Goal: Answer question/provide support: Share knowledge or assist other users

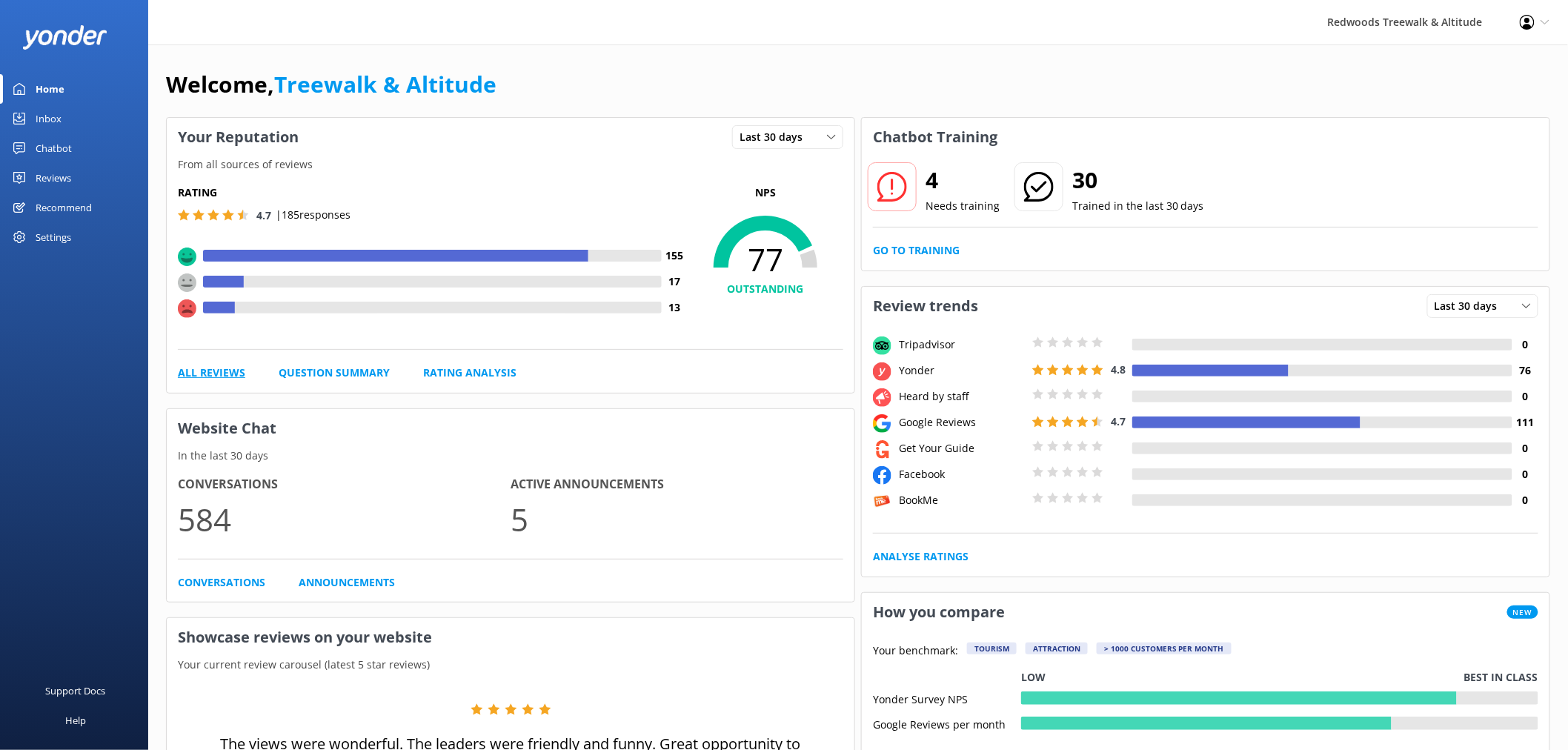
click at [178, 376] on link "All Reviews" at bounding box center [211, 373] width 68 height 16
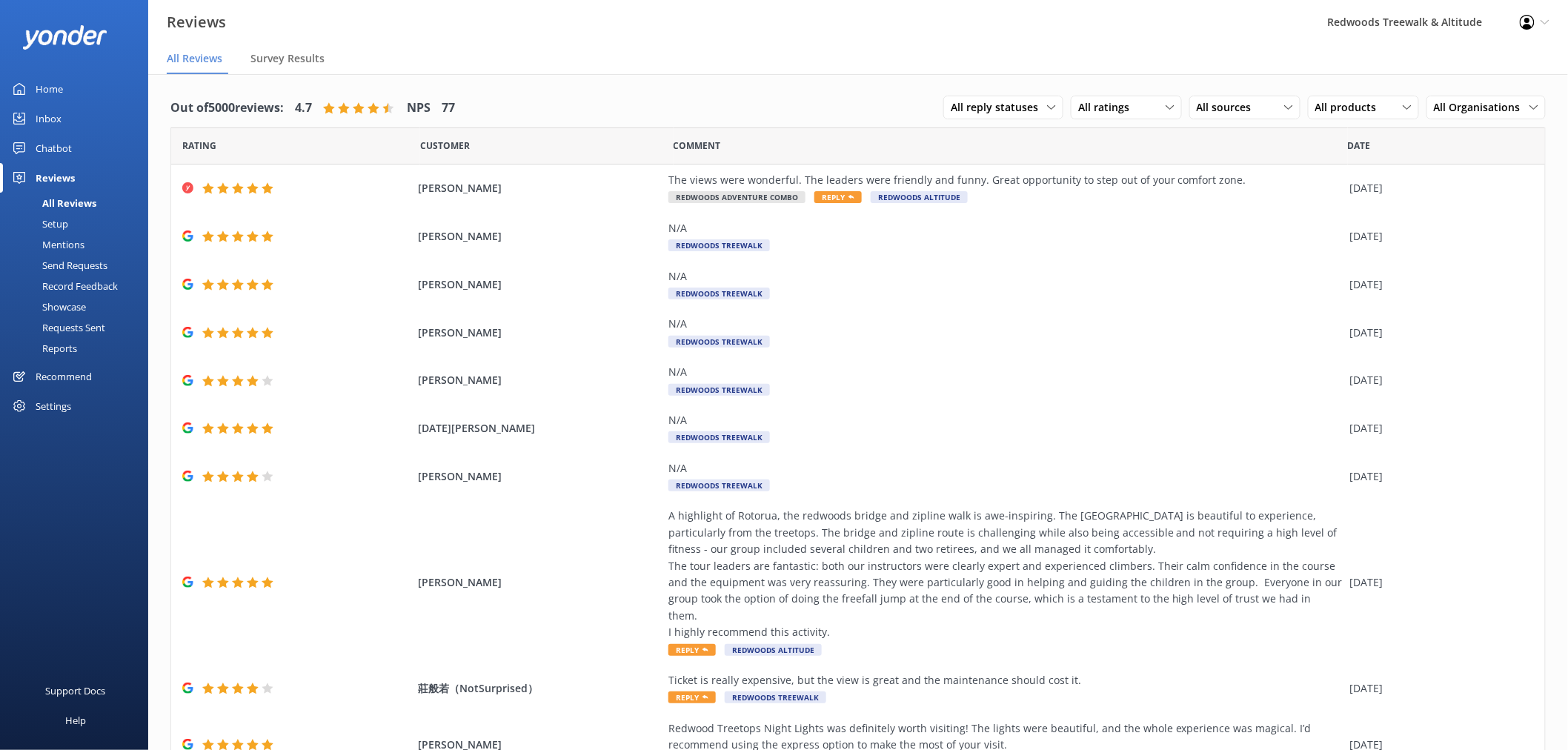
click at [70, 107] on link "Inbox" at bounding box center [74, 118] width 148 height 29
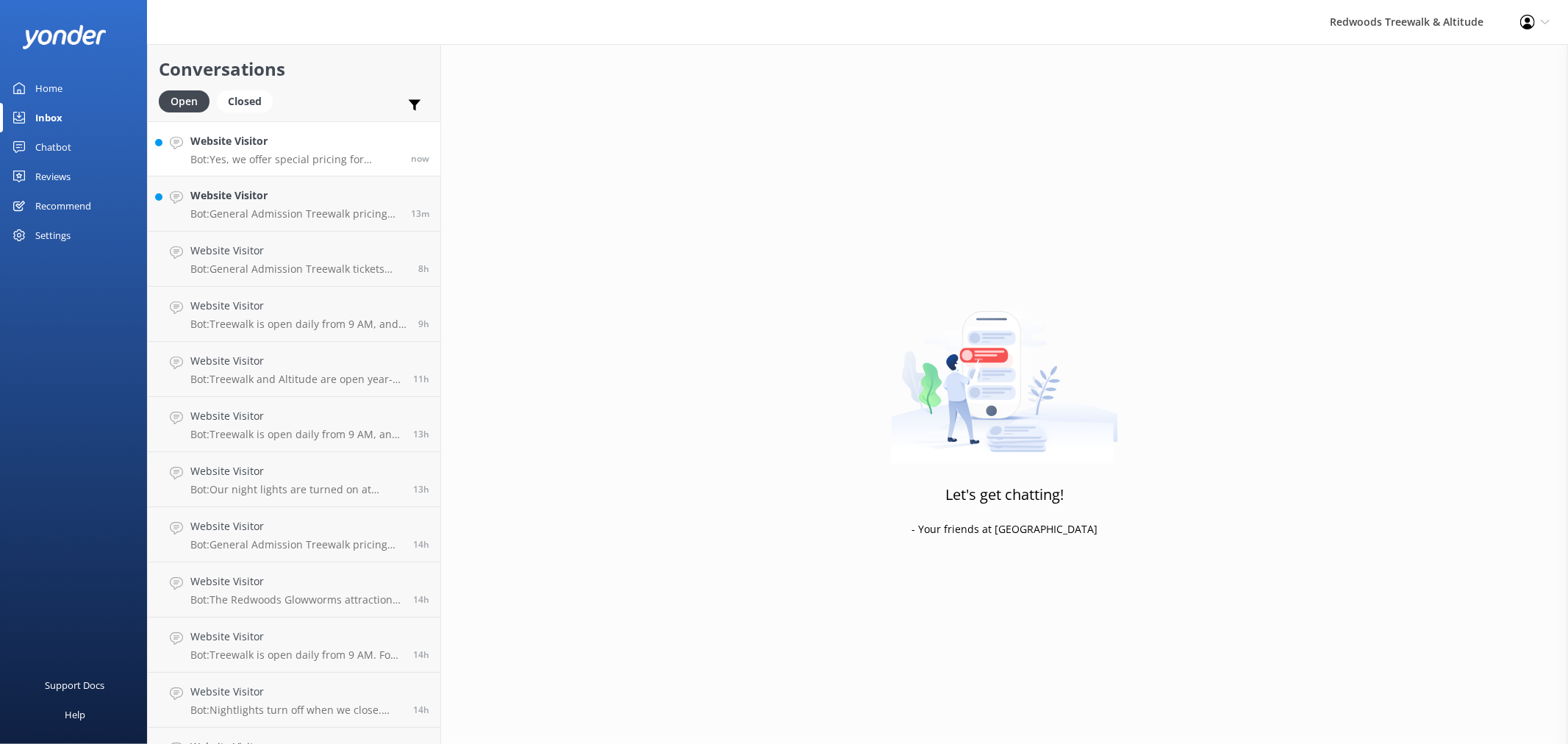
click at [325, 147] on h4 "Website Visitor" at bounding box center [295, 142] width 210 height 16
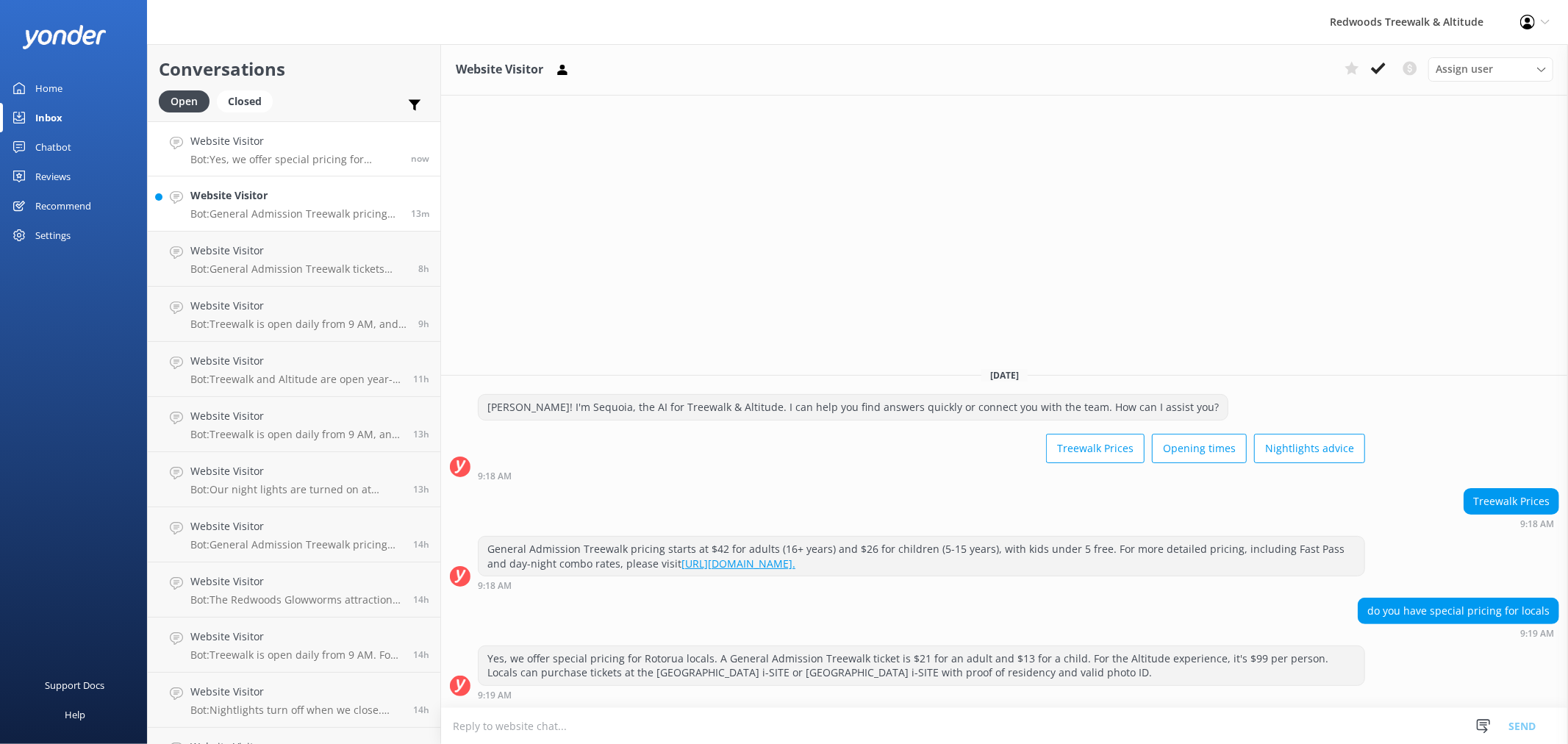
click at [289, 192] on h4 "Website Visitor" at bounding box center [295, 195] width 210 height 16
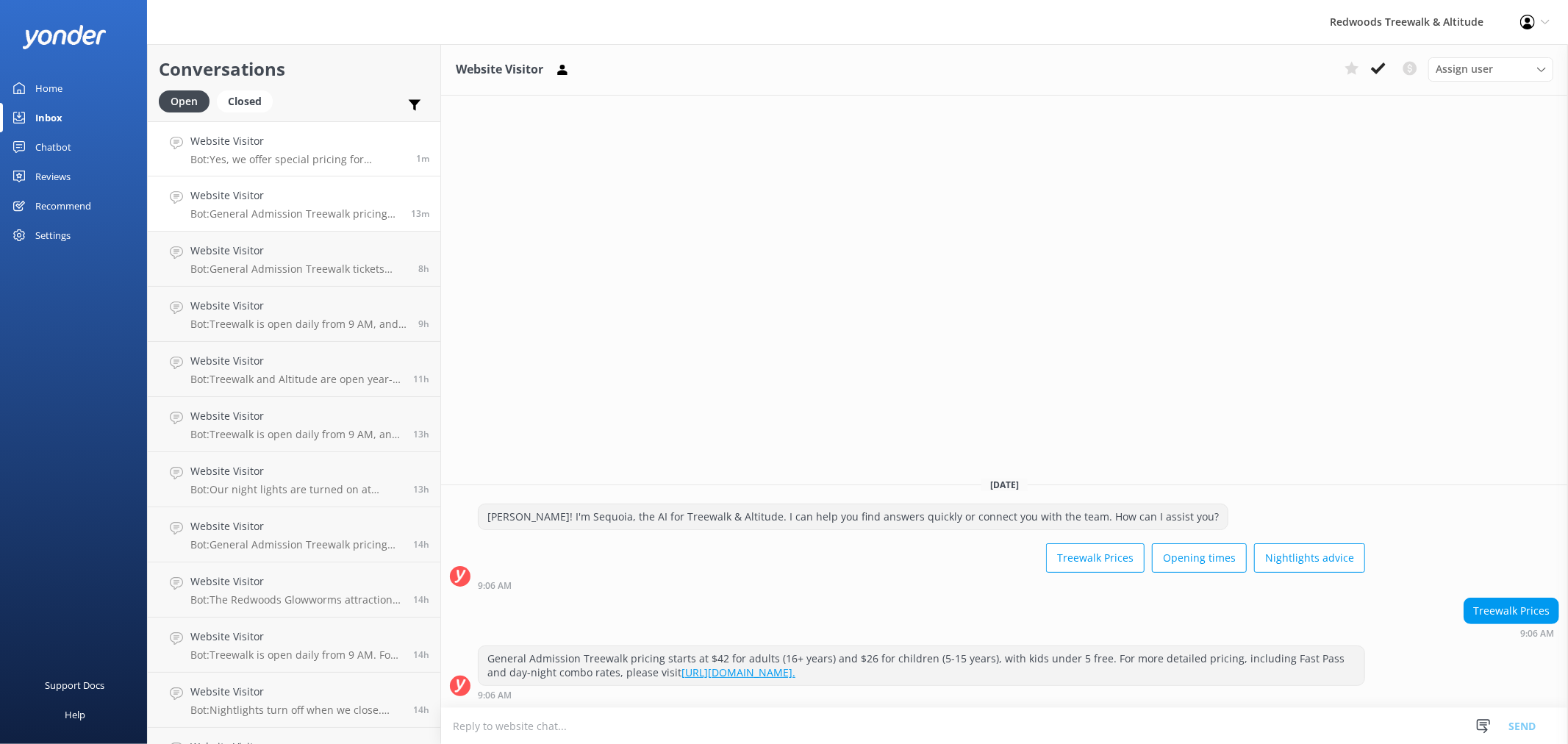
click at [291, 149] on h4 "Website Visitor" at bounding box center [298, 142] width 214 height 16
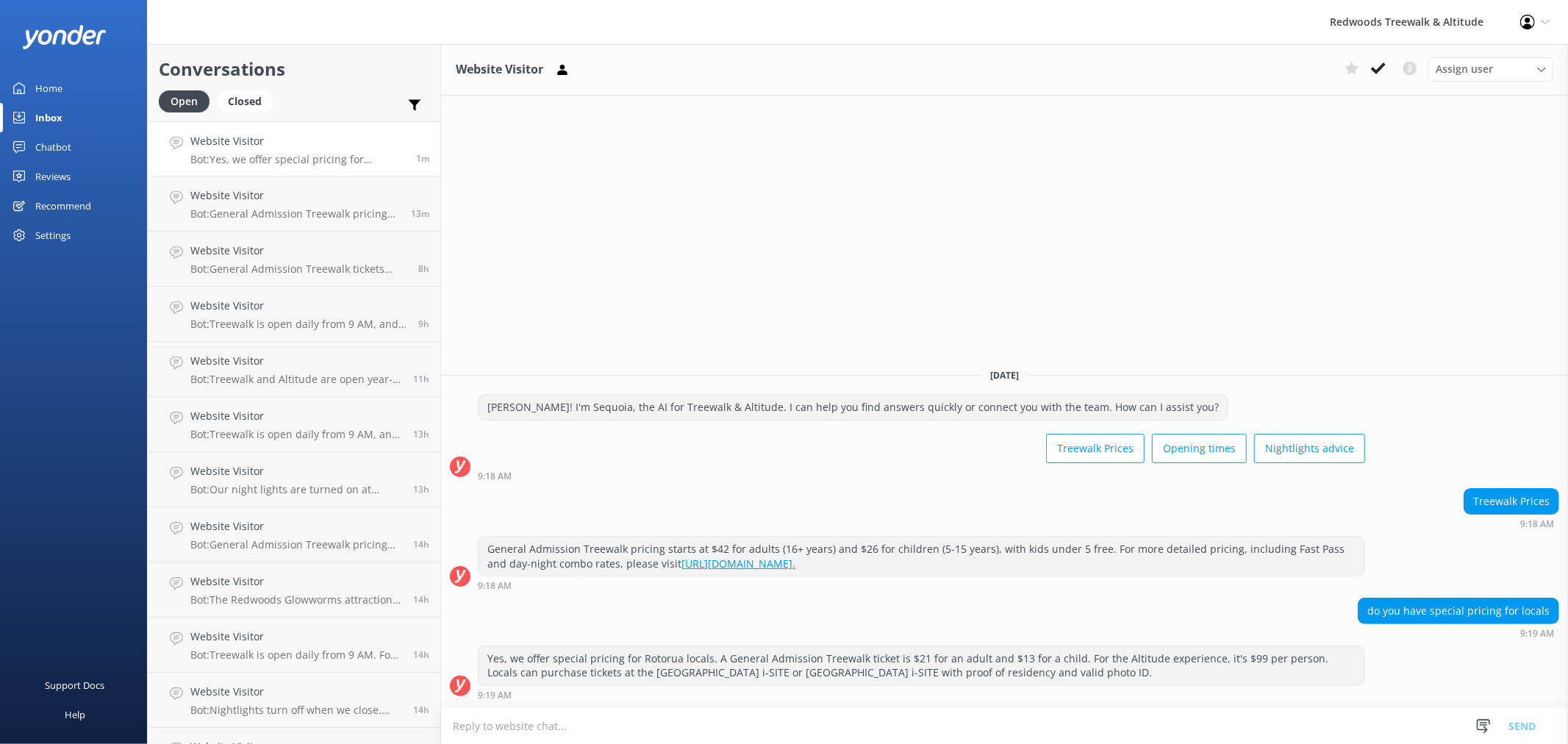
click at [44, 72] on div at bounding box center [74, 36] width 147 height 74
click at [70, 76] on link "Home" at bounding box center [74, 88] width 147 height 29
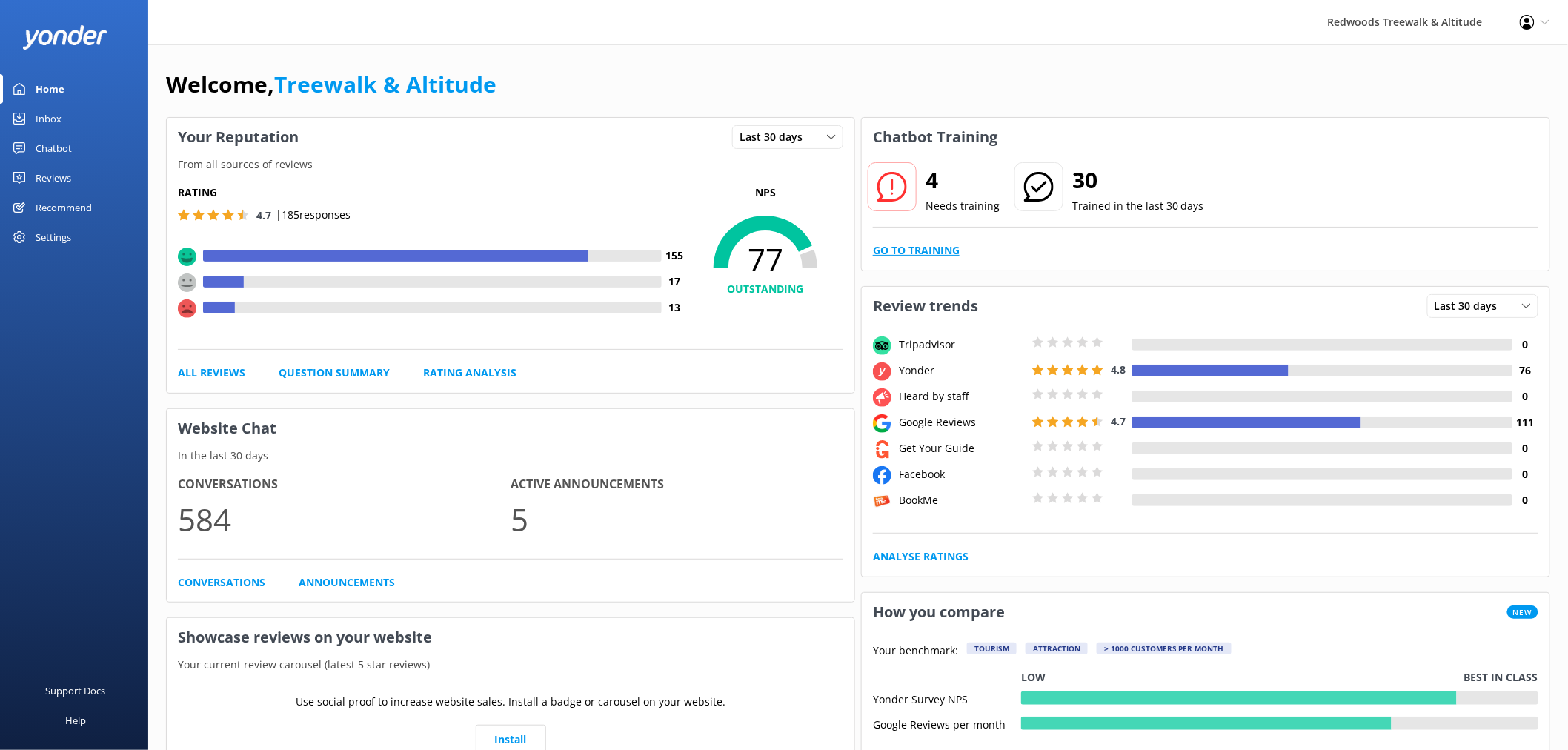
click at [925, 247] on link "Go to Training" at bounding box center [916, 251] width 87 height 16
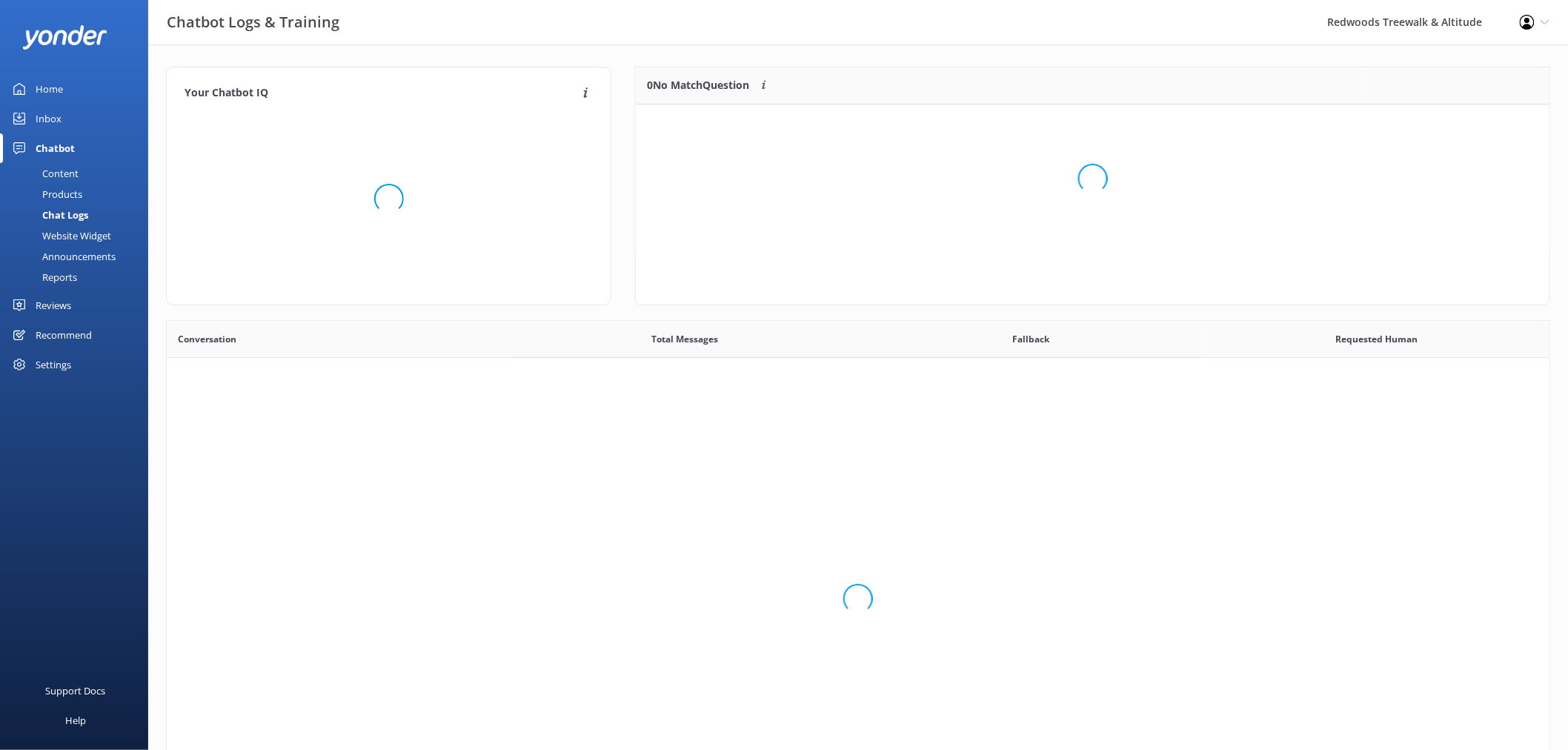
scroll to position [507, 1371]
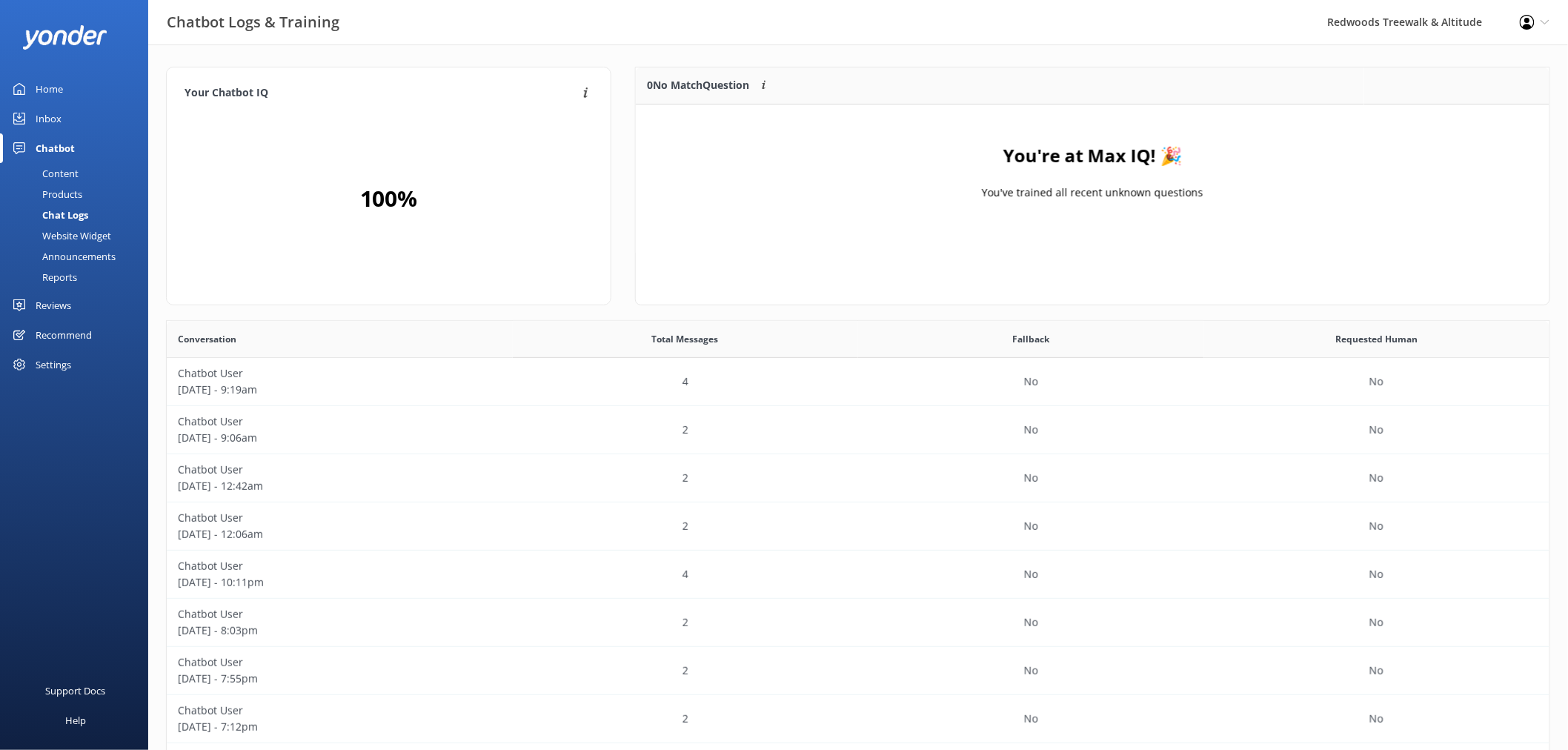
scroll to position [507, 1371]
click at [58, 123] on div "Inbox" at bounding box center [49, 118] width 26 height 29
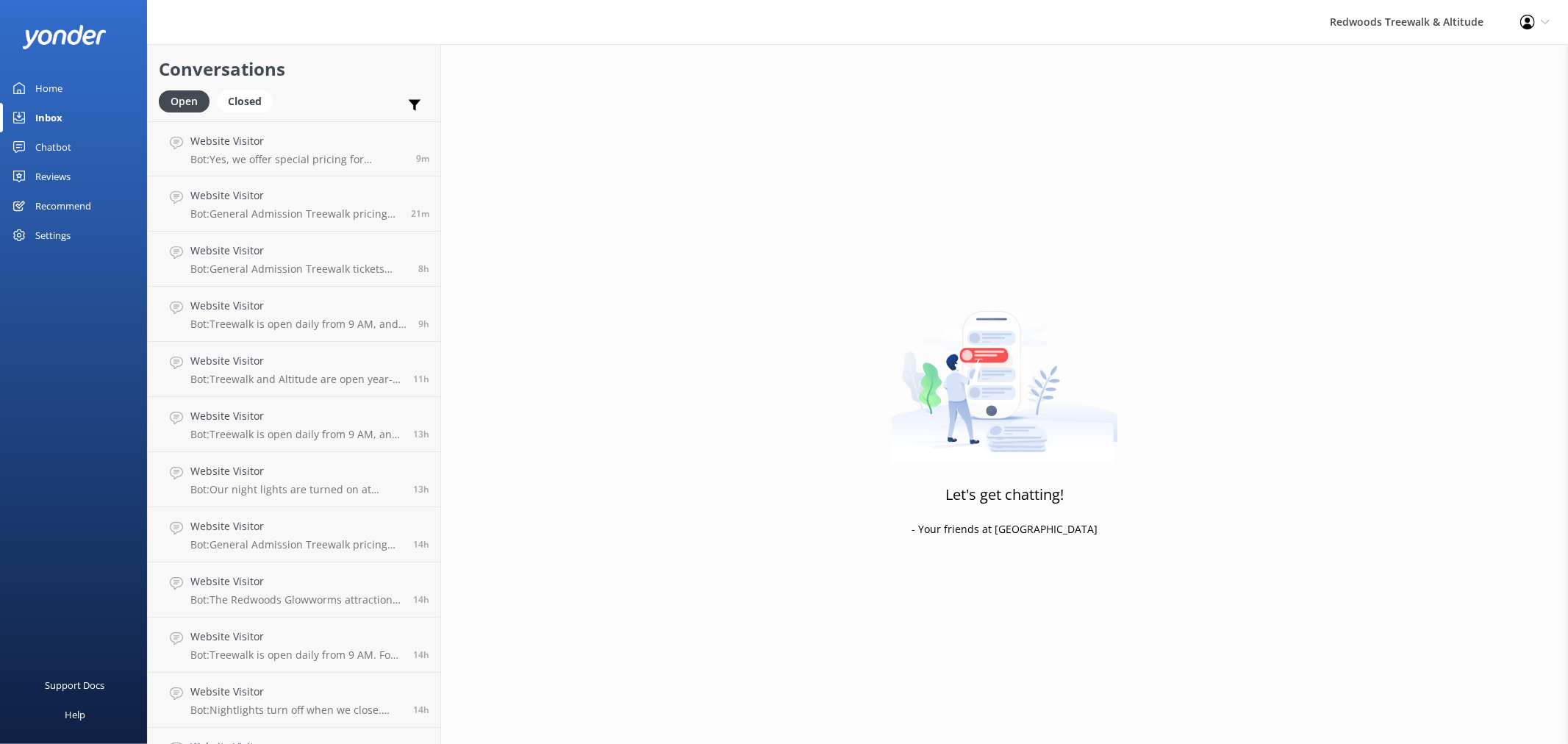
click at [95, 91] on link "Home" at bounding box center [74, 88] width 147 height 29
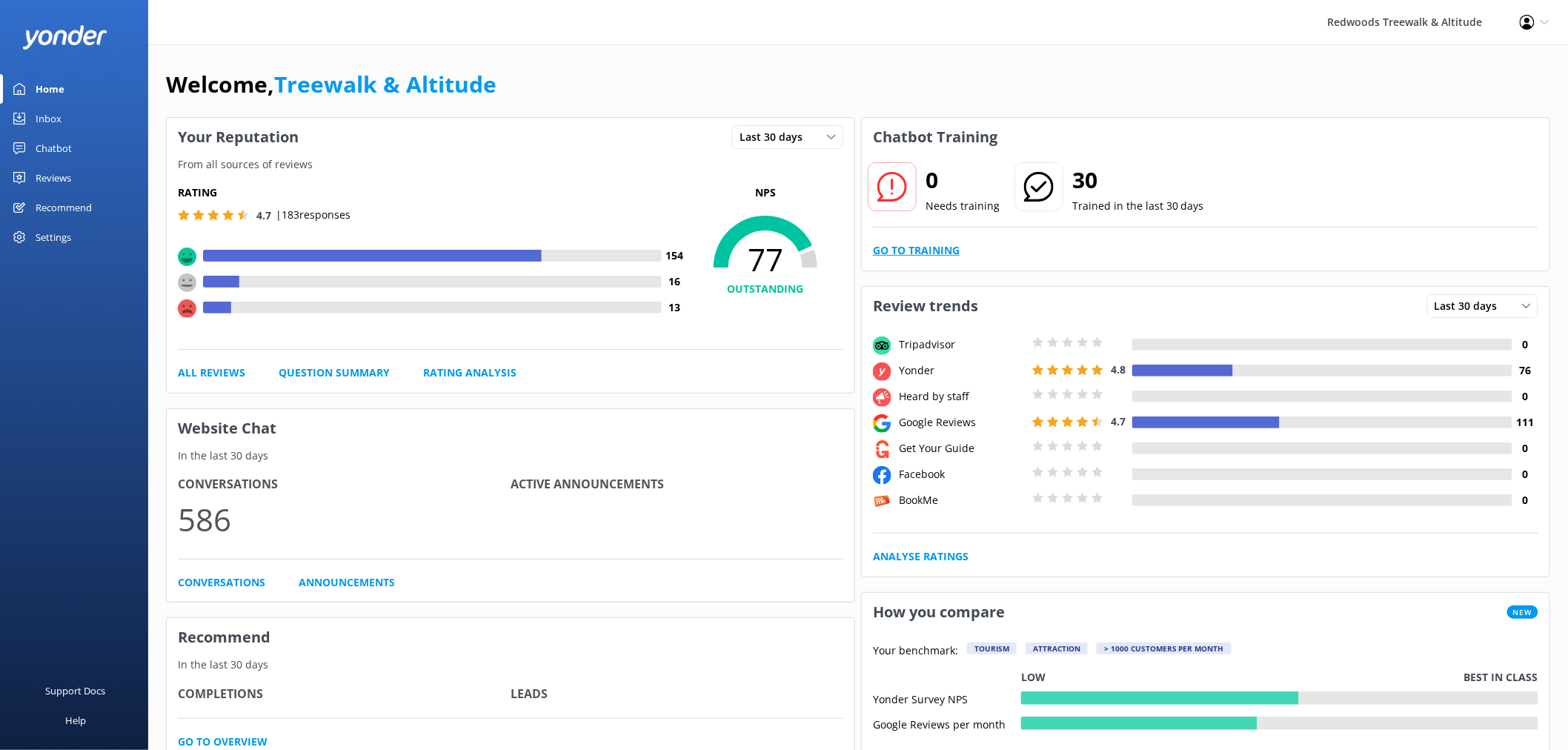
click at [905, 251] on link "Go to Training" at bounding box center [916, 251] width 87 height 16
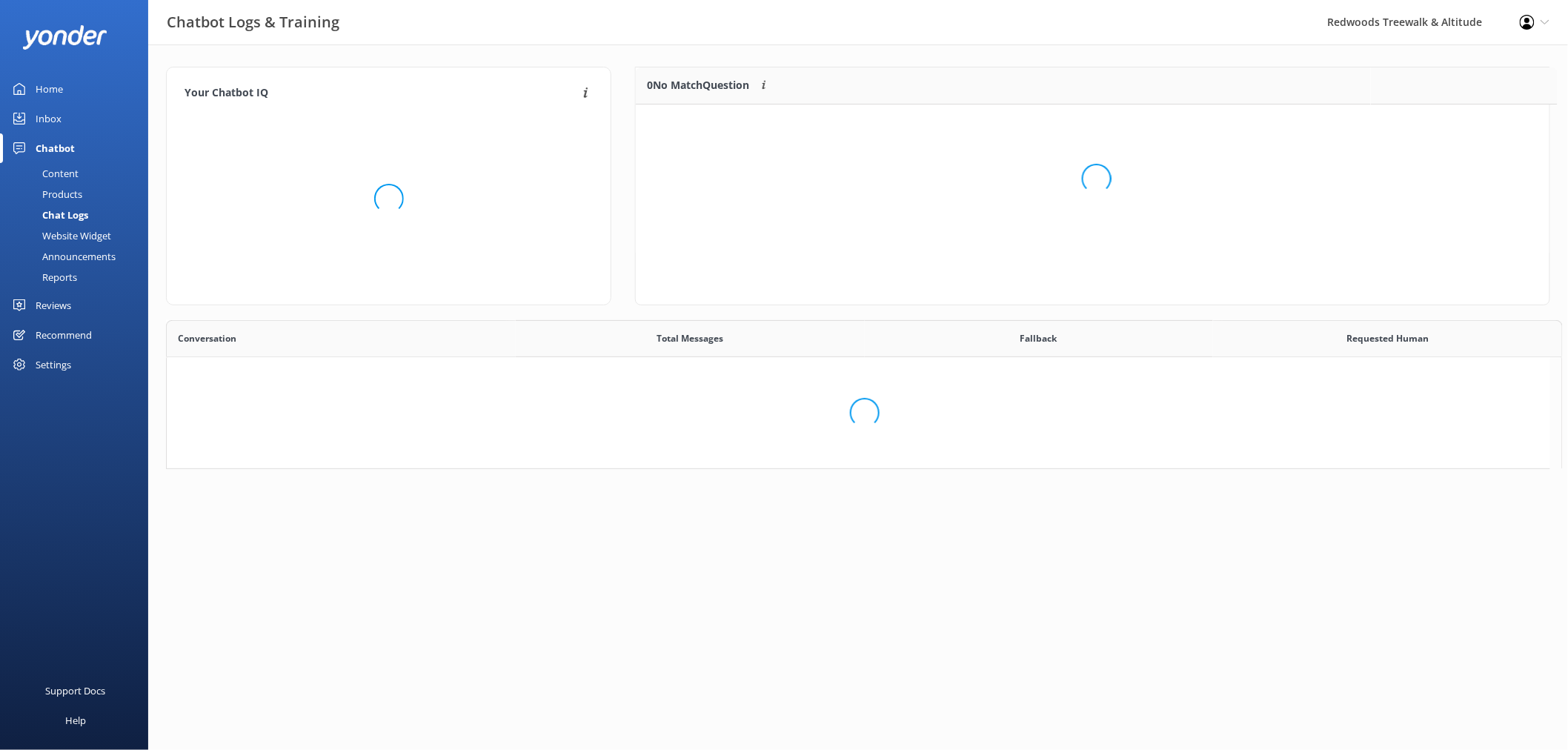
scroll to position [173, 901]
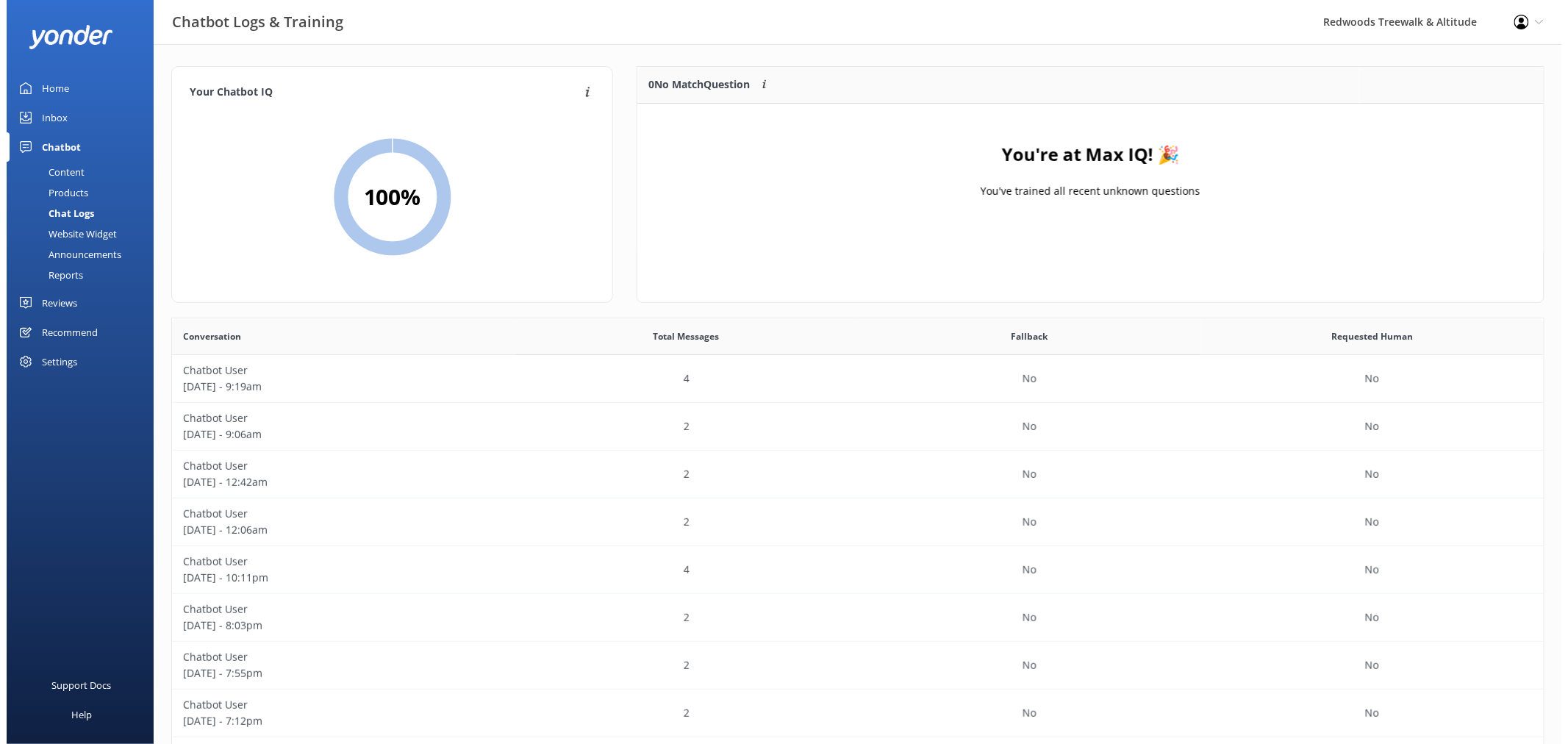
scroll to position [13, 12]
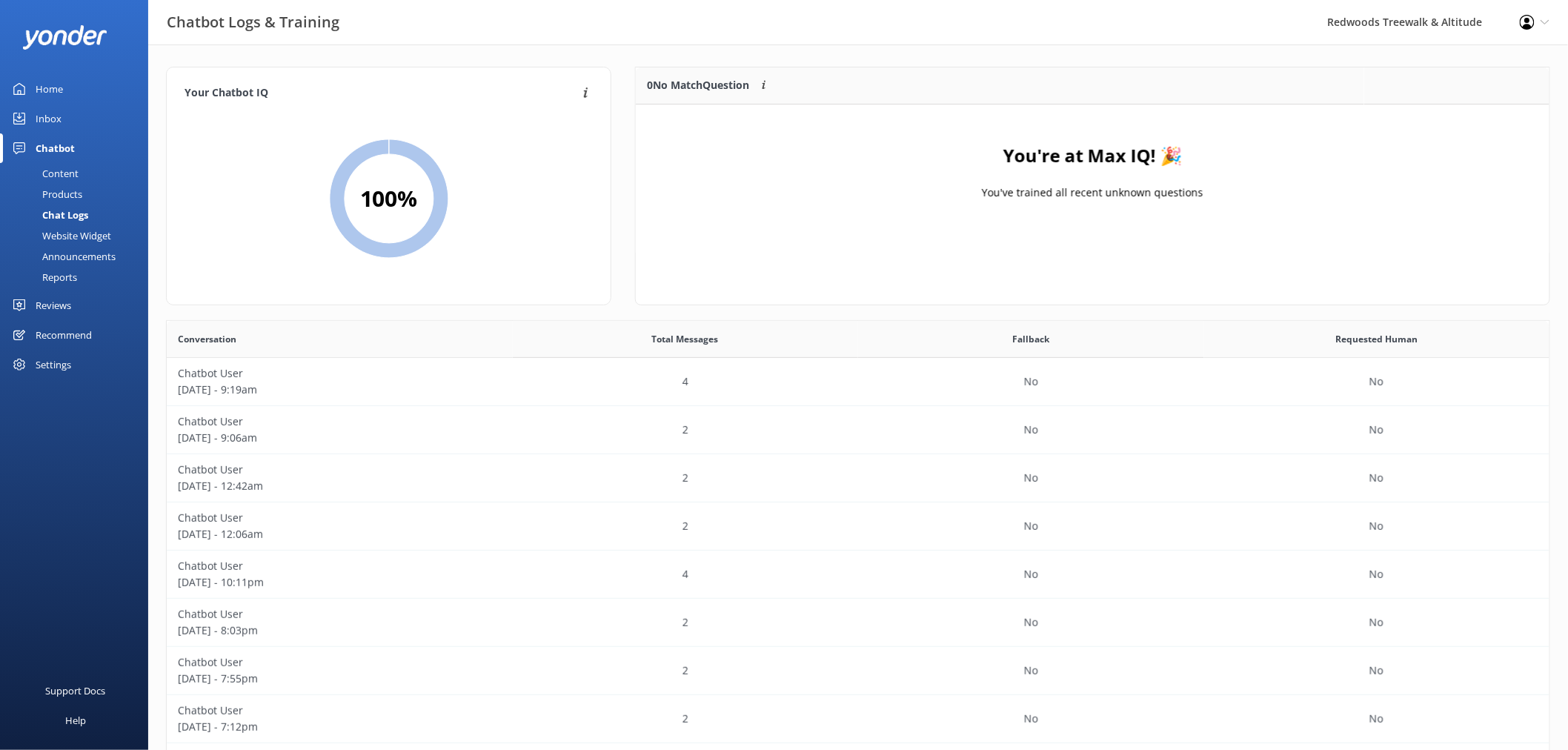
click at [75, 128] on link "Inbox" at bounding box center [74, 118] width 148 height 29
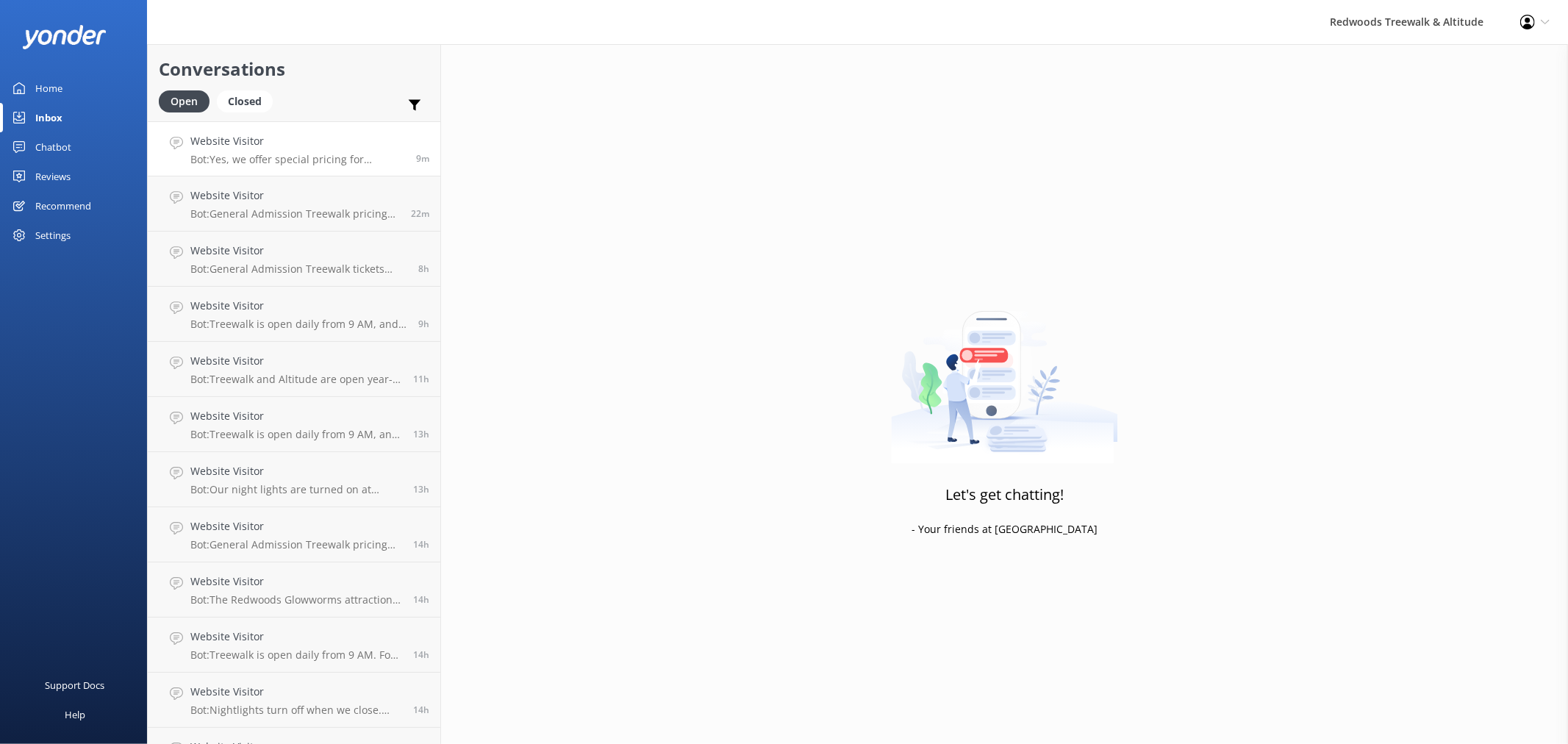
click at [321, 156] on p "Bot: Yes, we offer special pricing for Rotorua locals. A General Admission Tree…" at bounding box center [298, 159] width 214 height 14
